Goal: Find specific fact: Find specific fact

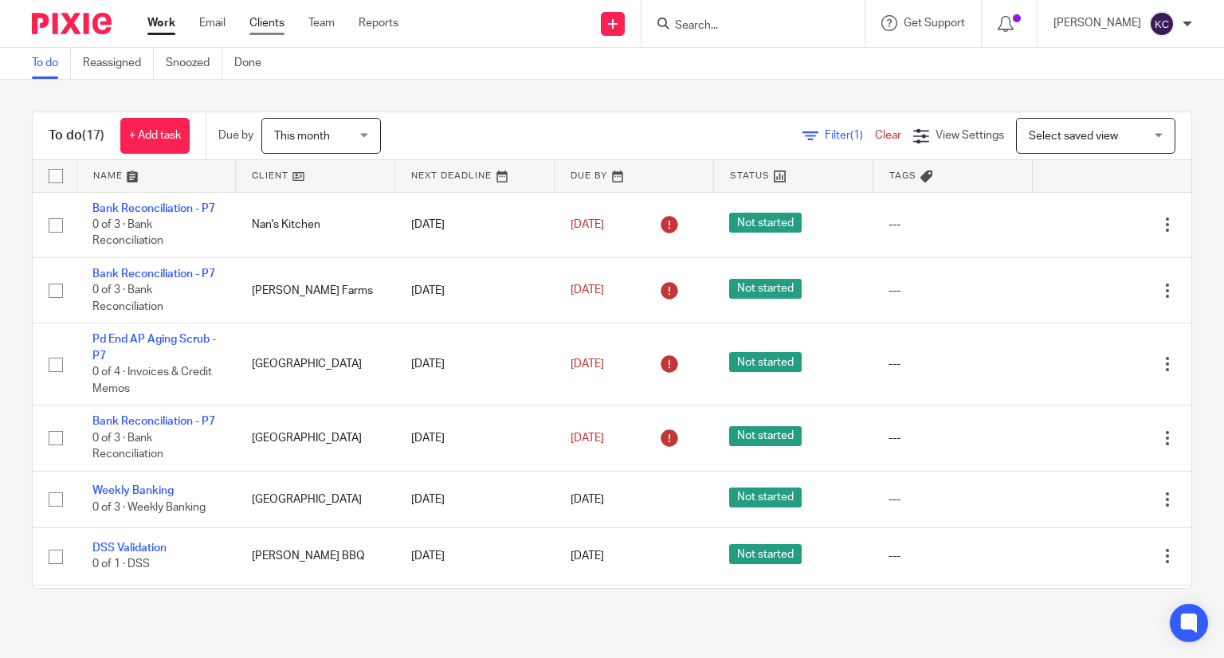
click at [261, 23] on link "Clients" at bounding box center [267, 23] width 35 height 16
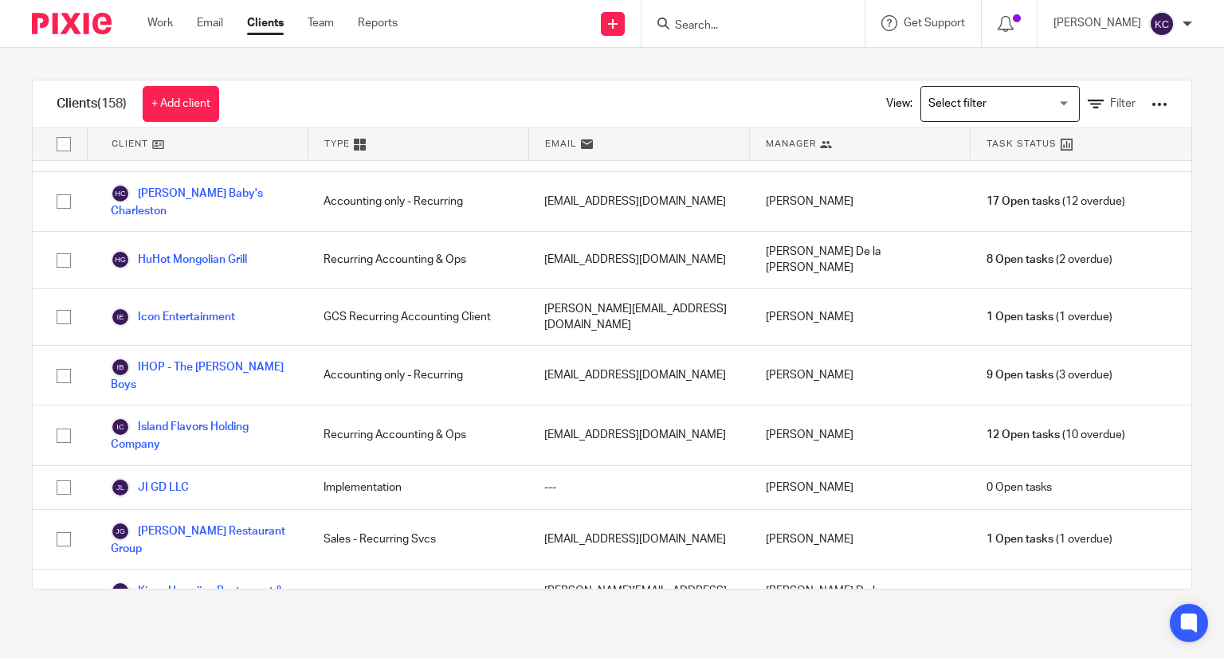
scroll to position [2073, 0]
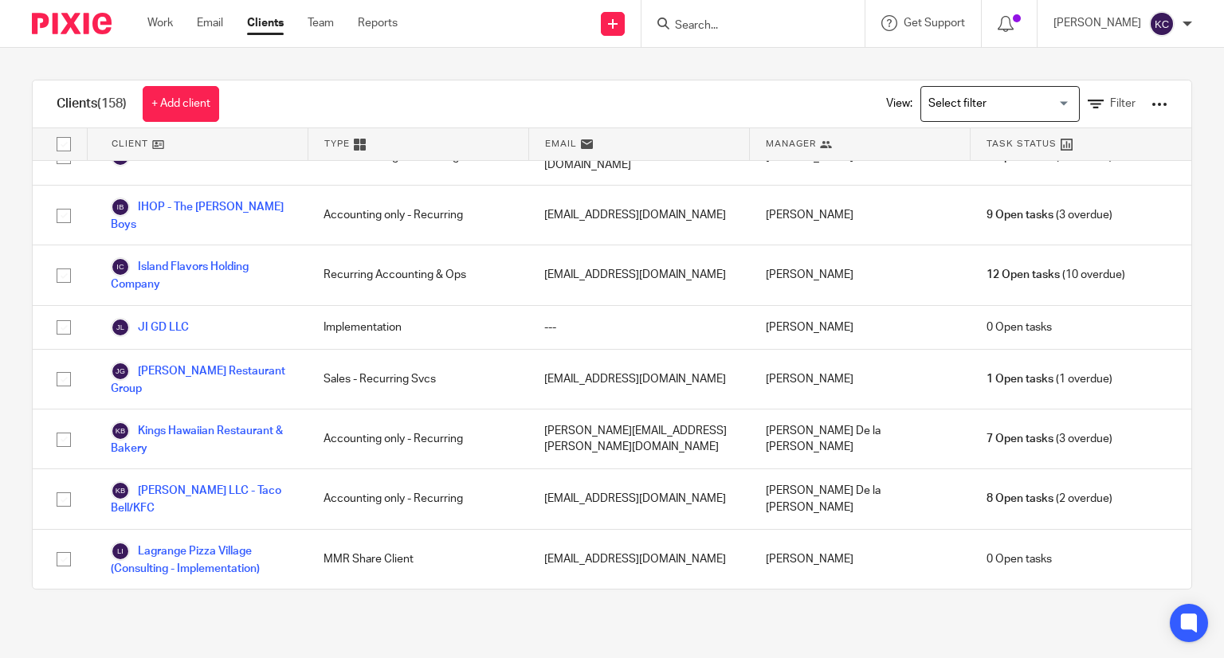
click at [209, 608] on link "La Presa Taqueria" at bounding box center [169, 617] width 117 height 19
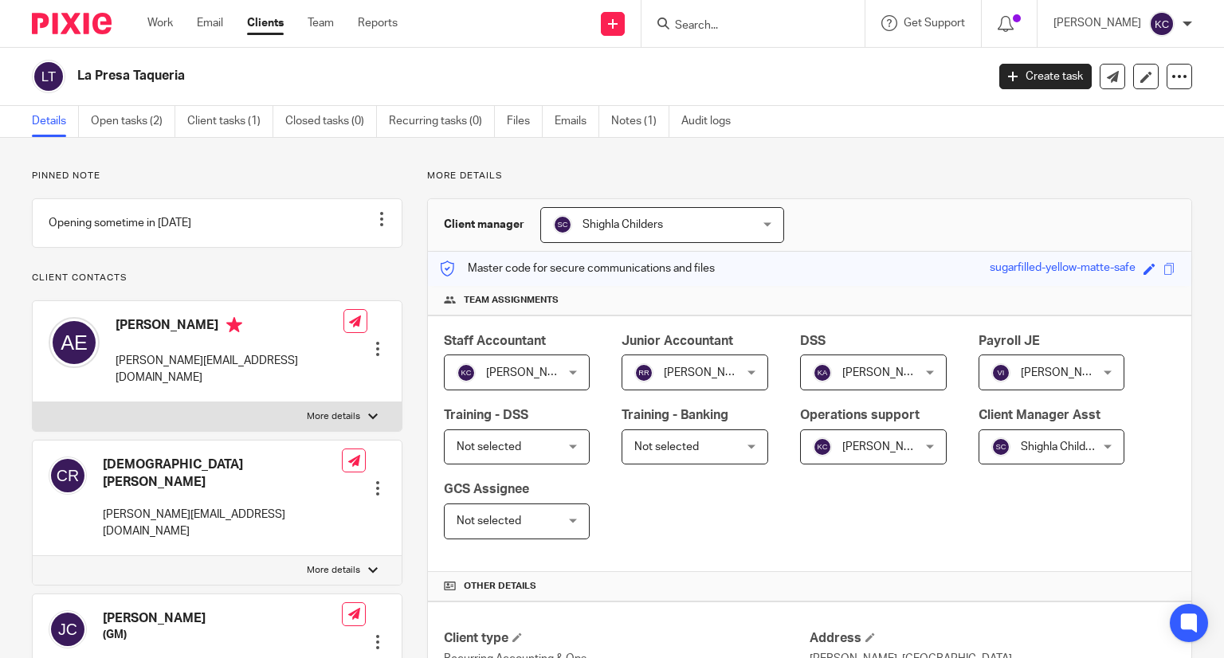
click at [767, 223] on div "Shighla Childers Shighla Childers" at bounding box center [662, 225] width 244 height 36
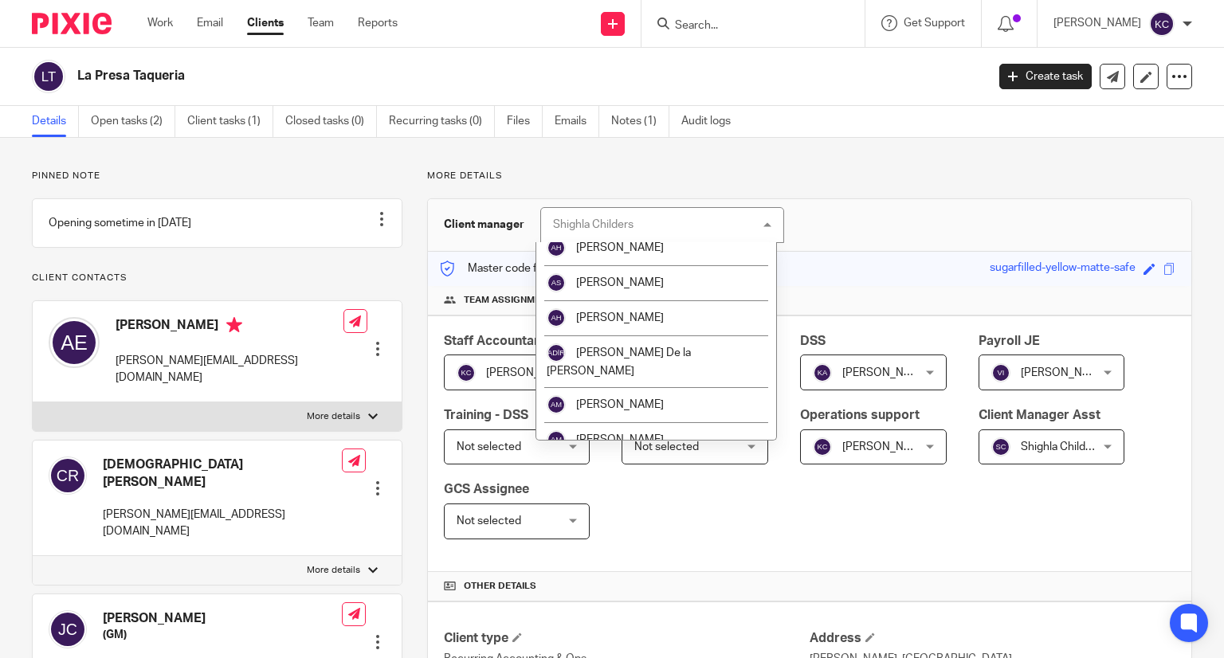
scroll to position [159, 0]
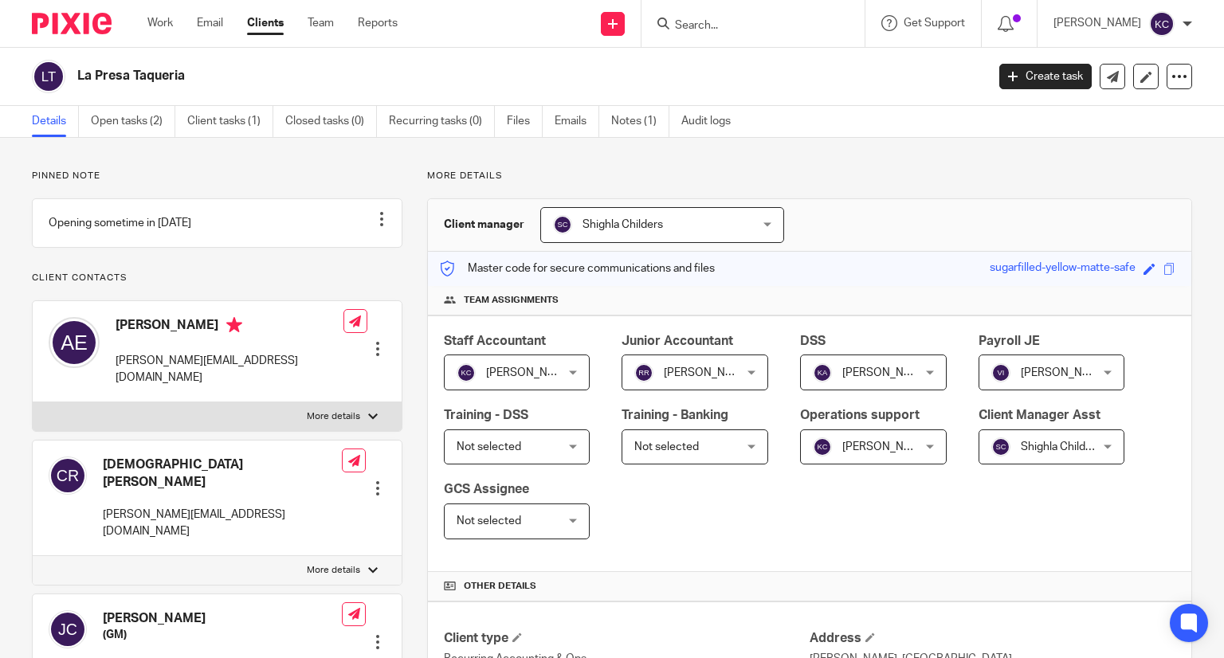
scroll to position [478, 0]
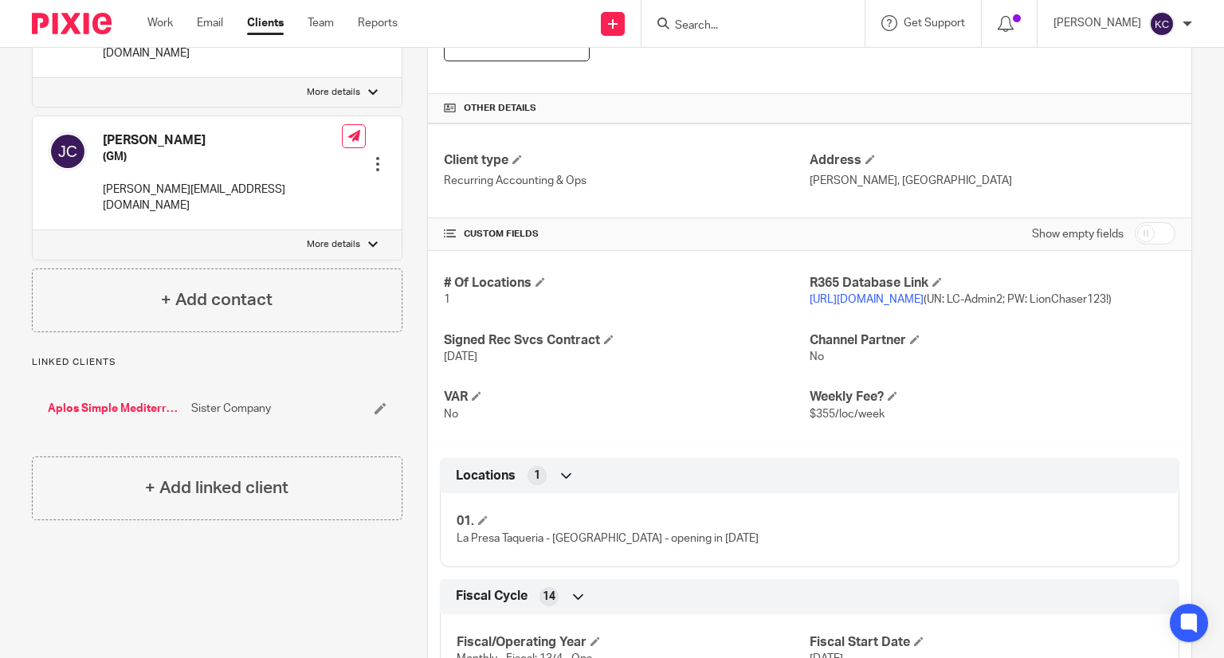
drag, startPoint x: 954, startPoint y: 298, endPoint x: 937, endPoint y: 298, distance: 16.7
click at [924, 298] on link "https://lapresa.restaurant365.com" at bounding box center [867, 299] width 114 height 11
click at [1052, 297] on span "https://lapresa.restaurant365.com (UN: LC-Admin2; PW: LionChaser123!)" at bounding box center [961, 299] width 302 height 11
drag, startPoint x: 1052, startPoint y: 297, endPoint x: 999, endPoint y: 305, distance: 53.9
click at [999, 305] on p "https://lapresa.restaurant365.com (UN: LC-Admin2; PW: LionChaser123!)" at bounding box center [993, 300] width 366 height 16
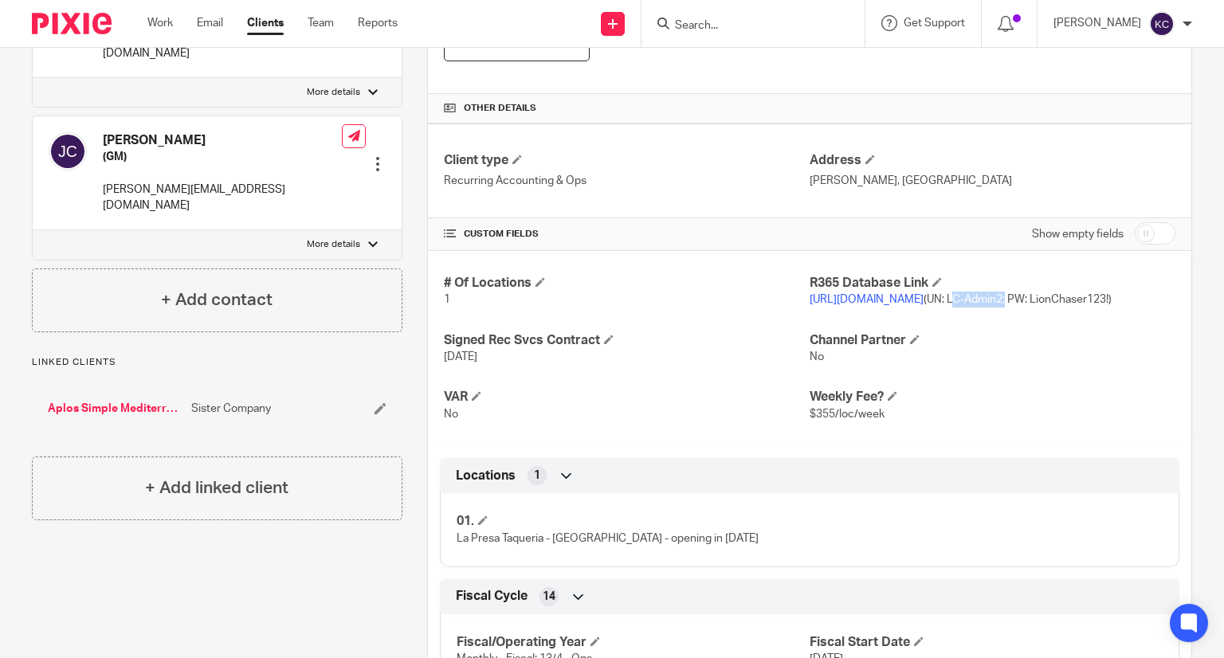
copy span "LC-Admin2"
drag, startPoint x: 880, startPoint y: 316, endPoint x: 804, endPoint y: 326, distance: 77.2
click at [804, 326] on div "# Of Locations 1 R365 Database Link https://lapresa.restaurant365.com (UN: LC-A…" at bounding box center [810, 348] width 764 height 195
copy span "LionChaser123"
